Goal: Task Accomplishment & Management: Use online tool/utility

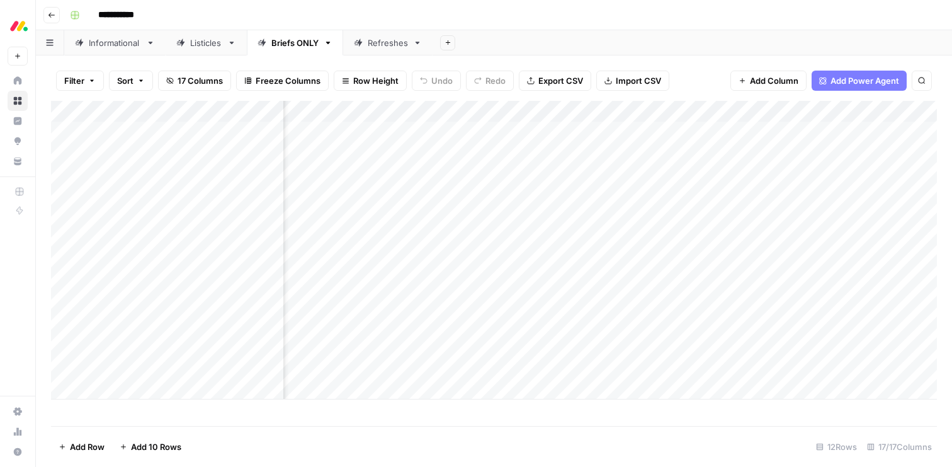
scroll to position [0, 519]
click at [150, 385] on div "Add Column" at bounding box center [494, 250] width 886 height 298
click at [106, 45] on div "Informational" at bounding box center [115, 43] width 52 height 13
click at [128, 108] on div "Add Column" at bounding box center [494, 263] width 886 height 325
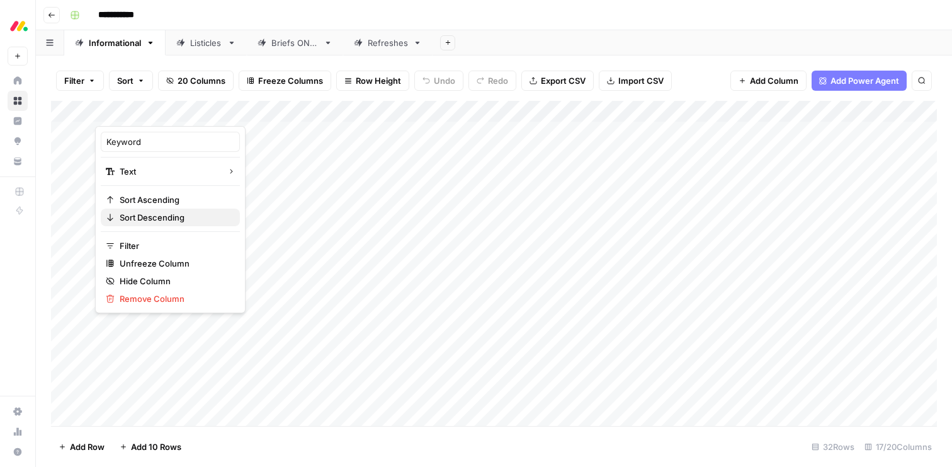
click at [136, 209] on button "Sort Descending" at bounding box center [170, 217] width 139 height 18
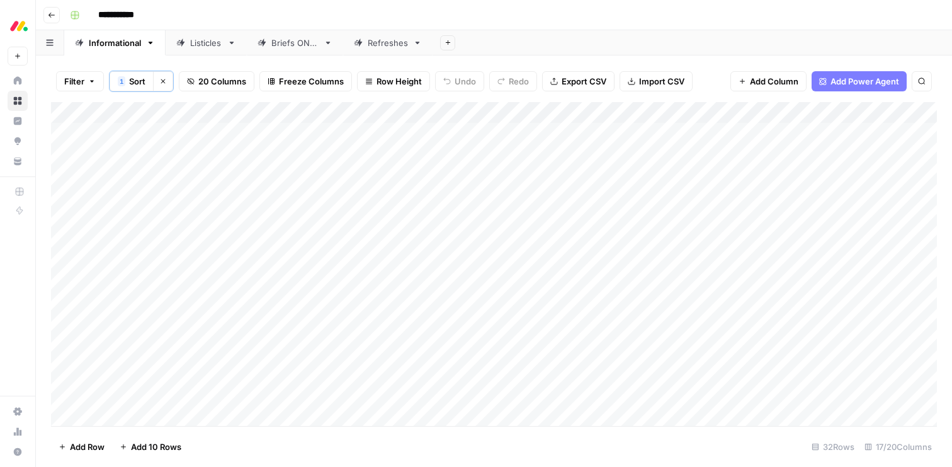
click at [312, 111] on div "Add Column" at bounding box center [494, 264] width 886 height 324
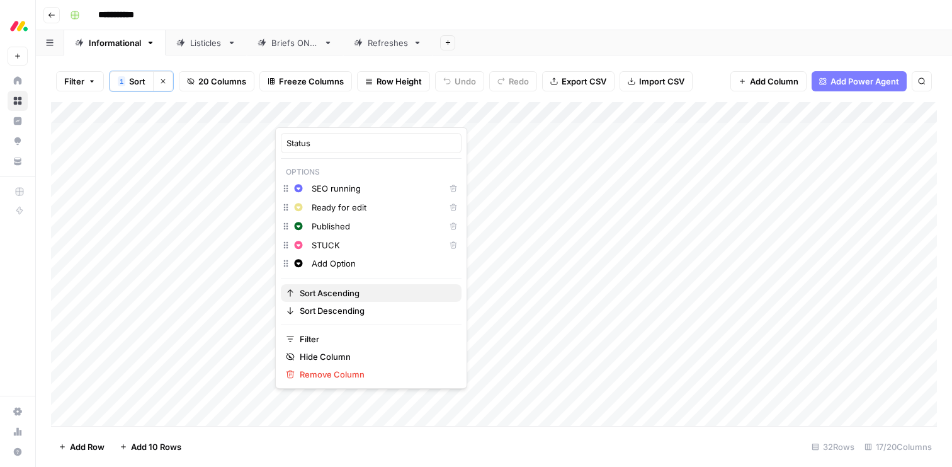
click at [341, 290] on span "Sort Ascending" at bounding box center [376, 292] width 152 height 13
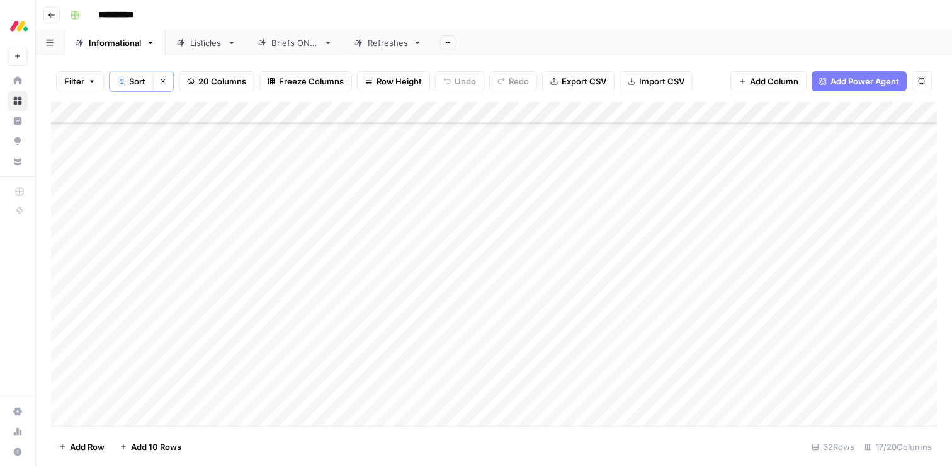
scroll to position [403, 0]
click at [122, 417] on div "Add Column" at bounding box center [494, 264] width 886 height 324
type textarea "**********"
click at [331, 263] on div "Add Column" at bounding box center [494, 264] width 886 height 324
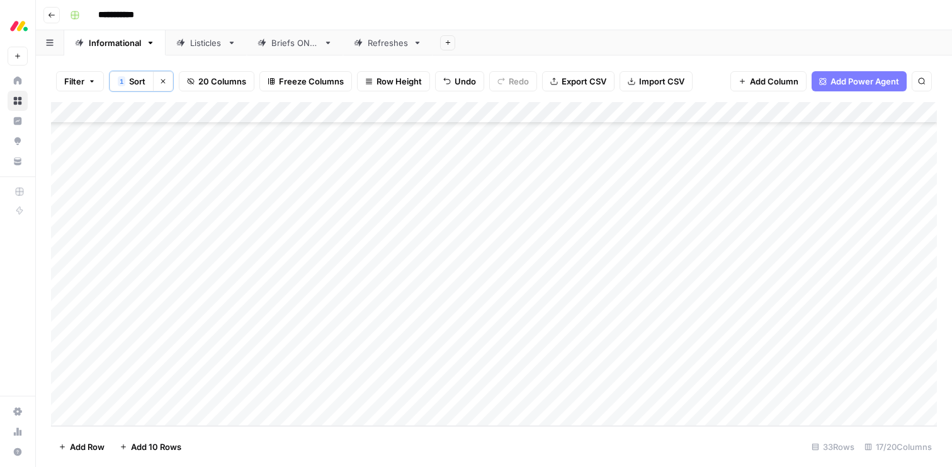
click at [331, 263] on div "Add Column" at bounding box center [494, 264] width 886 height 324
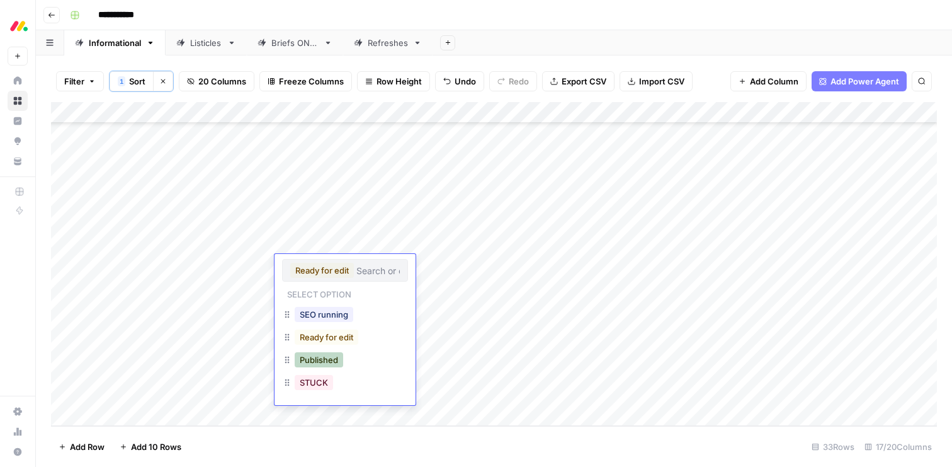
click at [321, 361] on button "Published" at bounding box center [319, 359] width 48 height 15
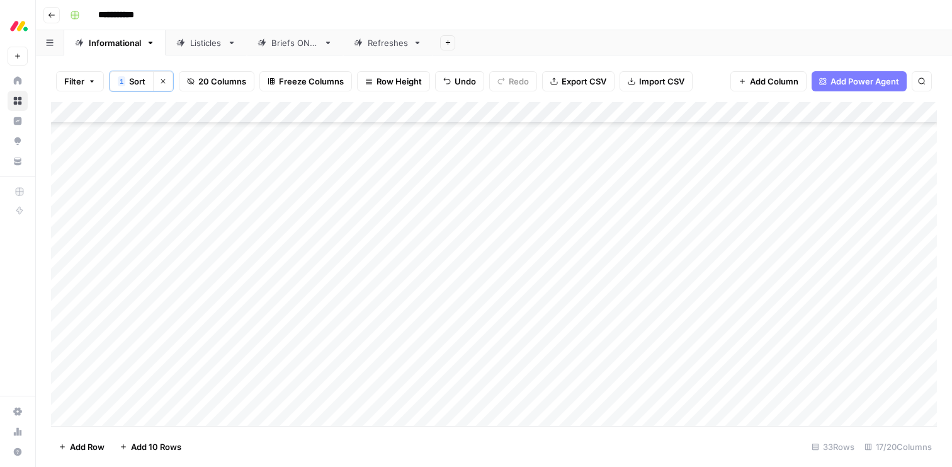
scroll to position [296, 0]
click at [308, 178] on div "Add Column" at bounding box center [494, 264] width 886 height 324
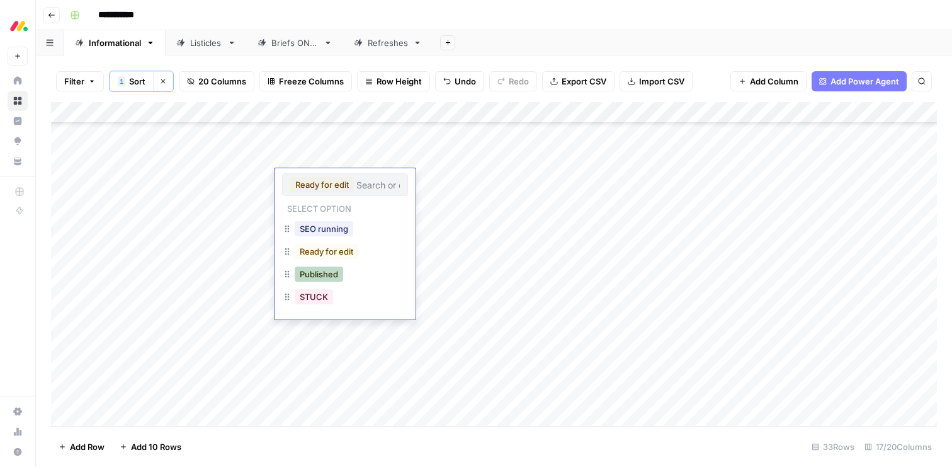
click at [312, 278] on button "Published" at bounding box center [319, 273] width 48 height 15
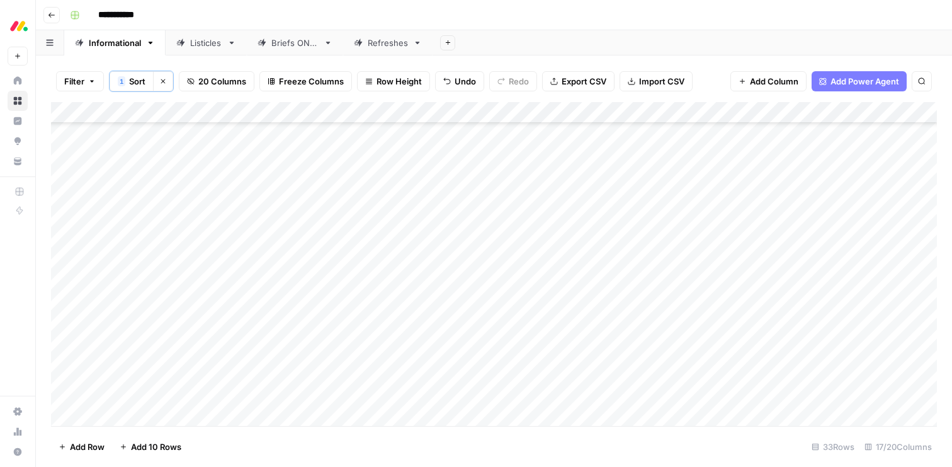
scroll to position [226, 0]
click at [309, 312] on div "Add Column" at bounding box center [494, 264] width 886 height 324
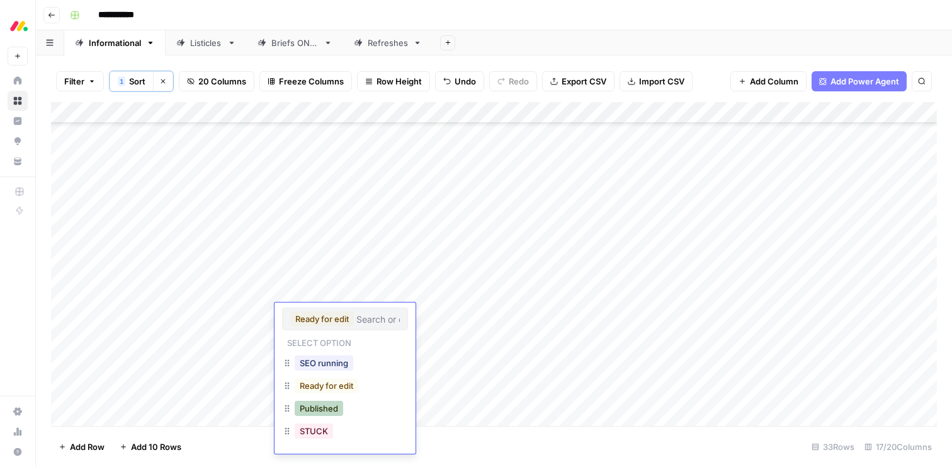
click at [314, 409] on button "Published" at bounding box center [319, 407] width 48 height 15
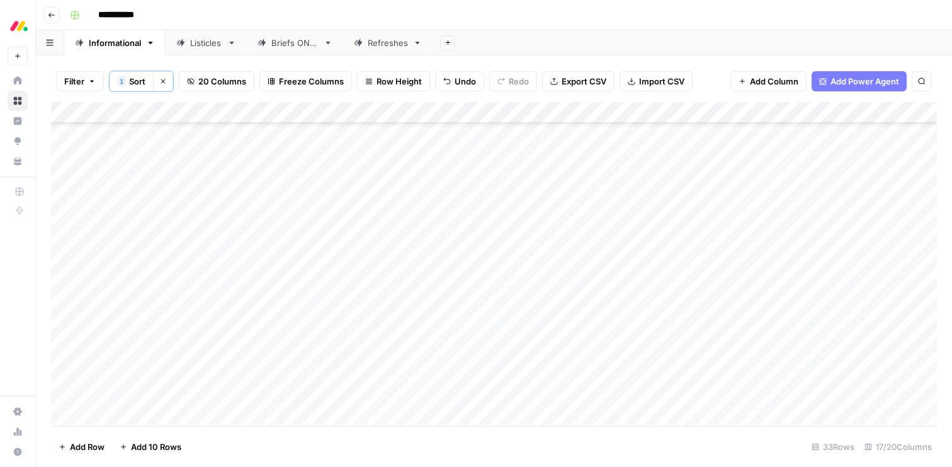
scroll to position [170, 0]
click at [324, 217] on div "Add Column" at bounding box center [494, 264] width 886 height 324
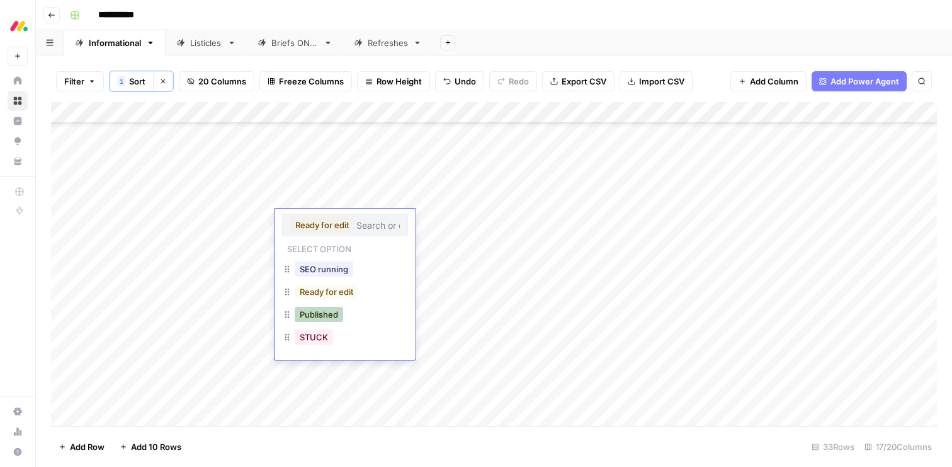
click at [312, 314] on button "Published" at bounding box center [319, 314] width 48 height 15
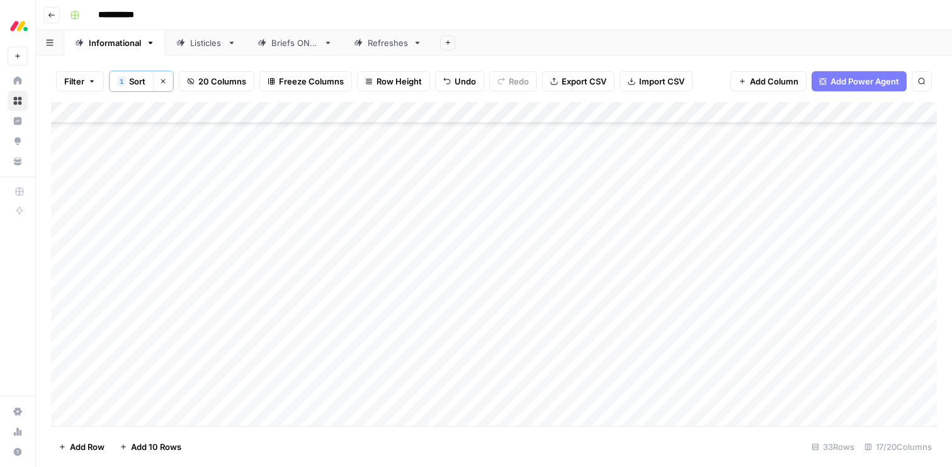
click at [324, 241] on div "Add Column" at bounding box center [494, 264] width 886 height 324
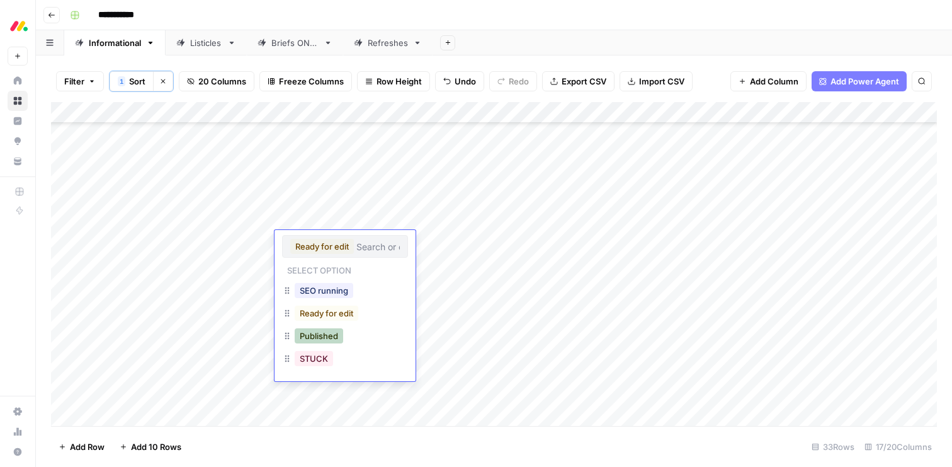
click at [316, 331] on button "Published" at bounding box center [319, 335] width 48 height 15
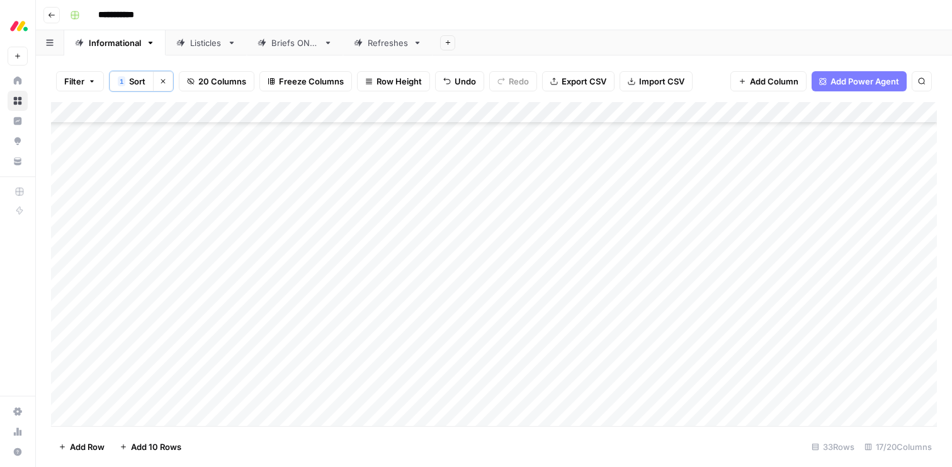
click at [310, 263] on div "Add Column" at bounding box center [494, 264] width 886 height 324
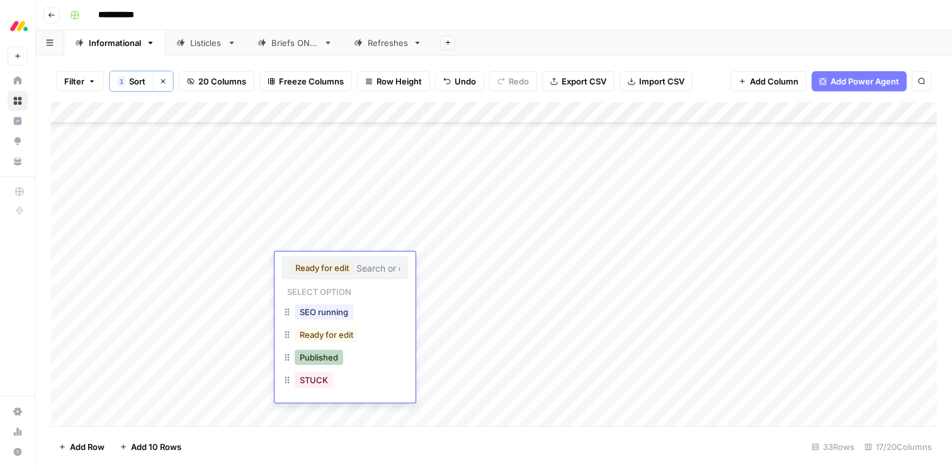
click at [311, 354] on button "Published" at bounding box center [319, 356] width 48 height 15
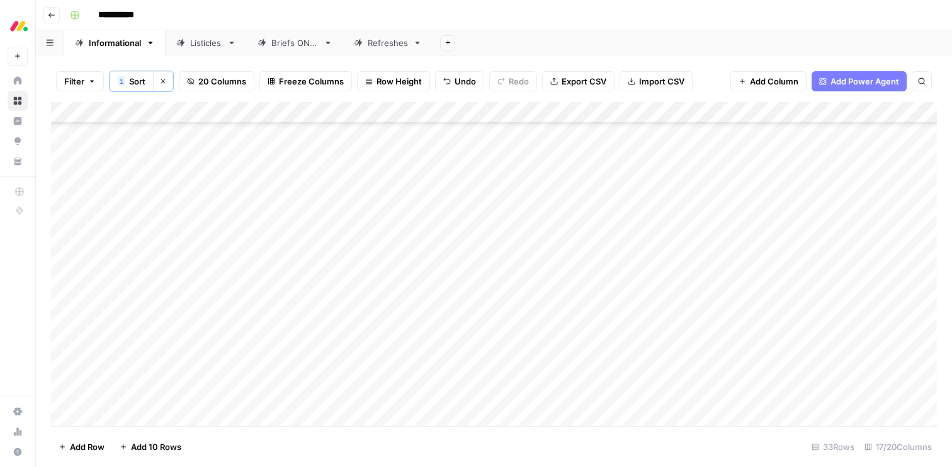
scroll to position [424, 0]
